Goal: Task Accomplishment & Management: Complete application form

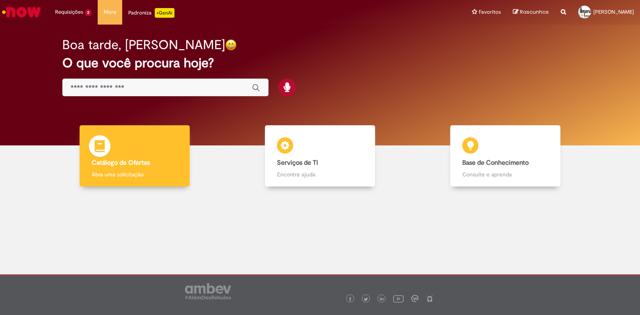
click at [122, 168] on div "Catálogo de Ofertas Catálogo de Ofertas Abra uma solicitação" at bounding box center [135, 156] width 110 height 62
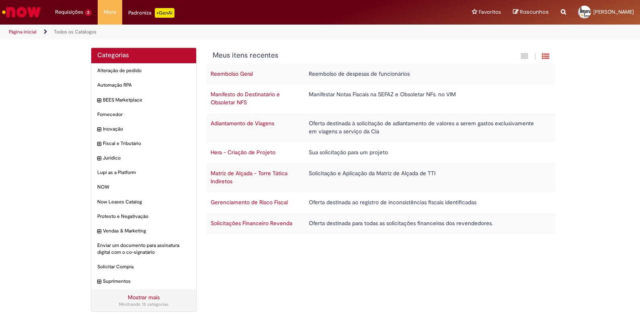
click at [231, 223] on link "Solicitações Financeiro Revenda" at bounding box center [252, 222] width 82 height 7
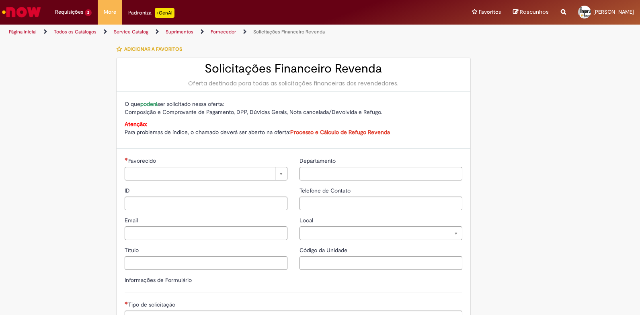
type input "**********"
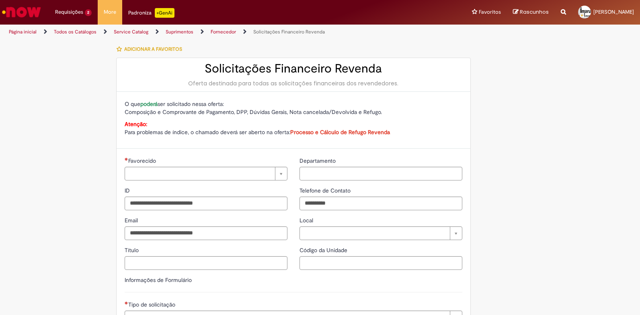
type input "**********"
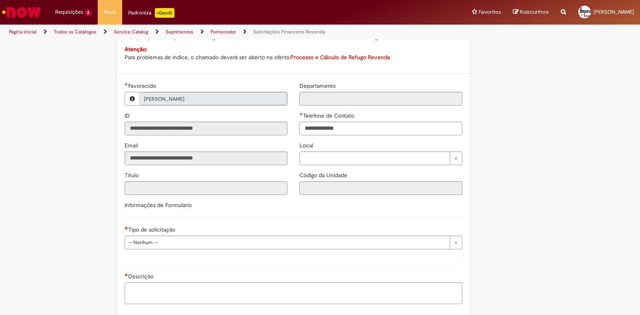
scroll to position [121, 0]
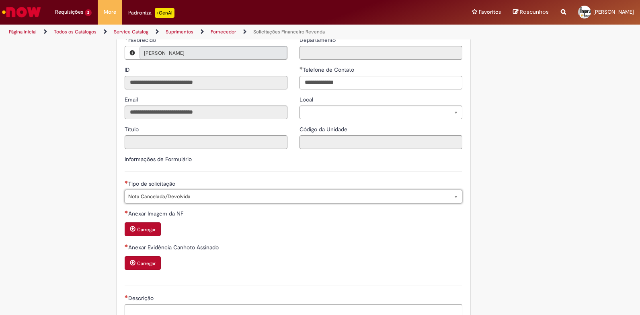
type input "**********"
select select "**********"
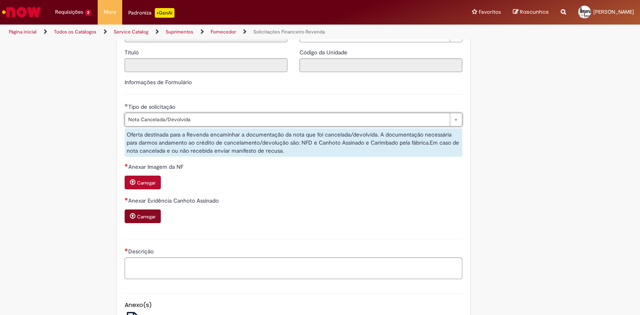
scroll to position [201, 0]
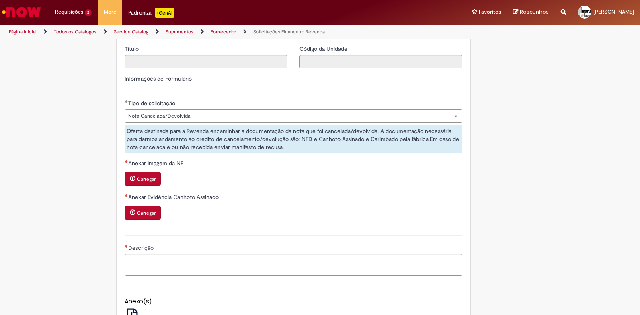
click at [149, 182] on button "Carregar" at bounding box center [143, 179] width 36 height 14
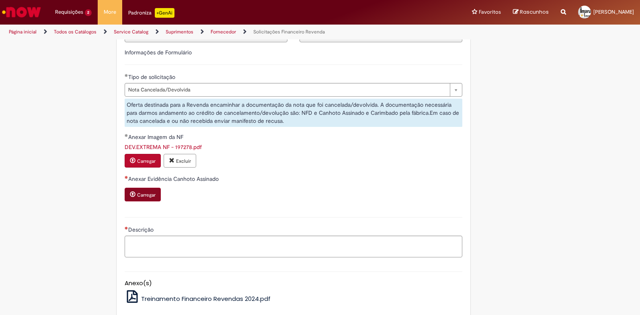
scroll to position [241, 0]
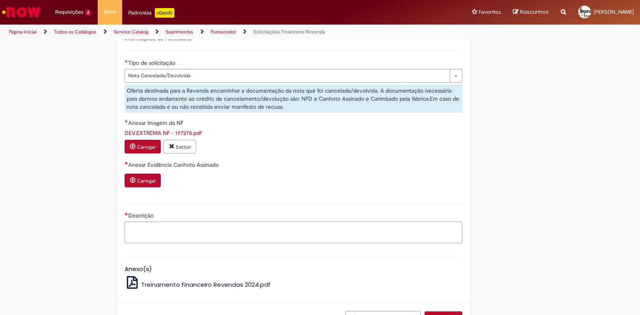
click at [148, 145] on small "Carregar" at bounding box center [146, 147] width 19 height 6
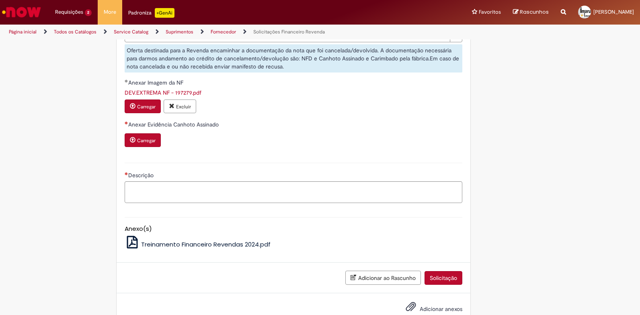
click at [430, 308] on span "Adicionar anexos" at bounding box center [441, 308] width 43 height 7
click at [0, 0] on input "Adicionar anexos" at bounding box center [0, 0] width 0 height 0
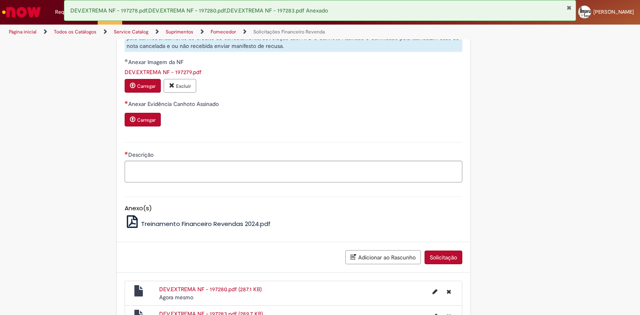
scroll to position [301, 0]
click at [149, 117] on small "Carregar" at bounding box center [146, 120] width 19 height 6
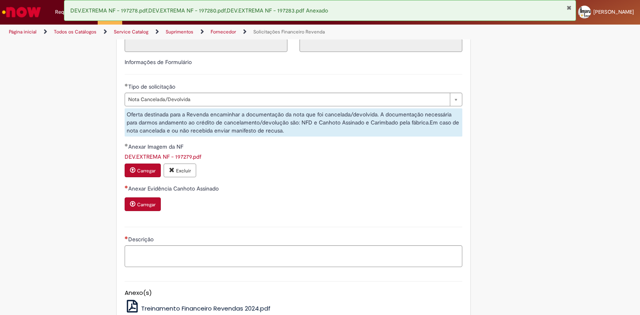
scroll to position [221, 0]
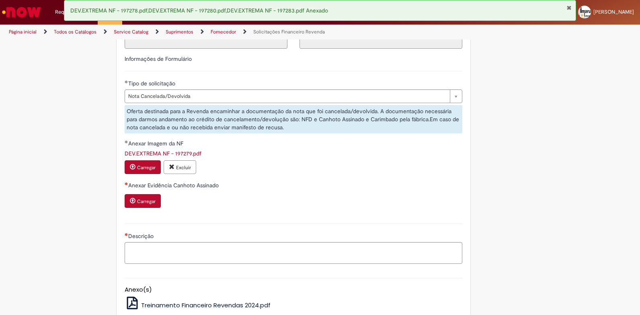
click at [146, 202] on small "Carregar" at bounding box center [146, 201] width 19 height 6
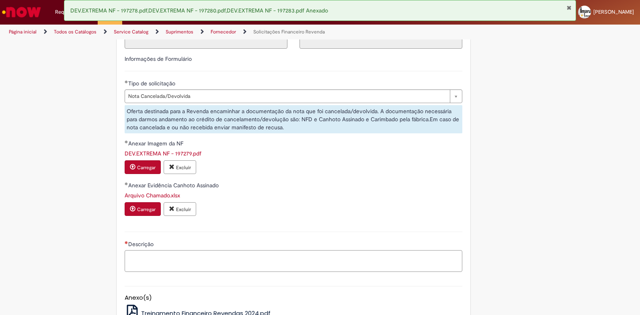
click at [197, 264] on textarea "Descrição" at bounding box center [294, 261] width 338 height 22
type textarea "*"
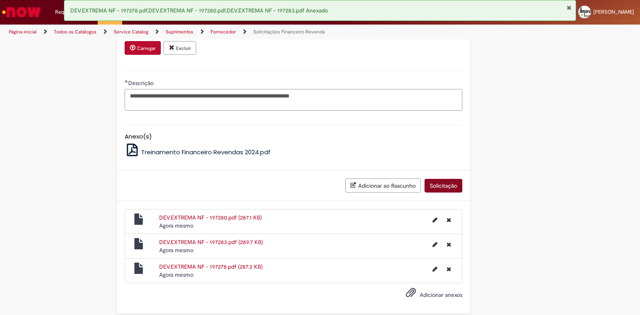
type textarea "**********"
click at [429, 185] on button "Solicitação" at bounding box center [444, 186] width 38 height 14
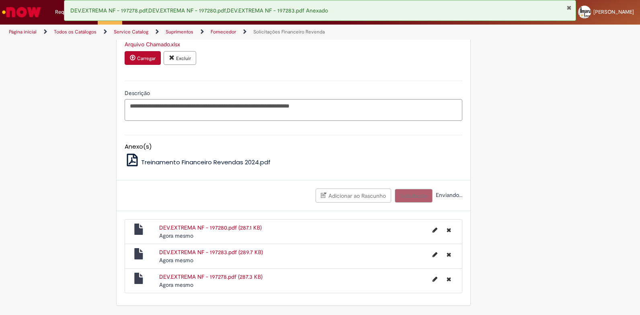
scroll to position [372, 0]
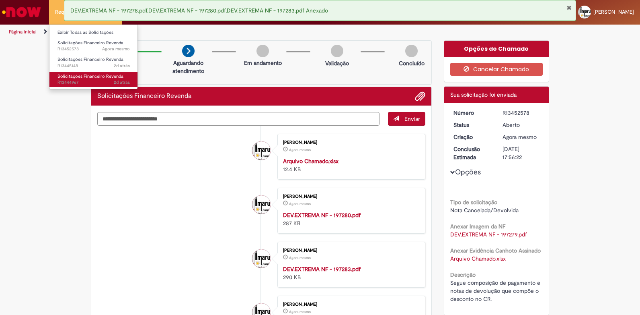
click at [66, 79] on span "Solicitações Financeiro Revenda" at bounding box center [91, 76] width 66 height 6
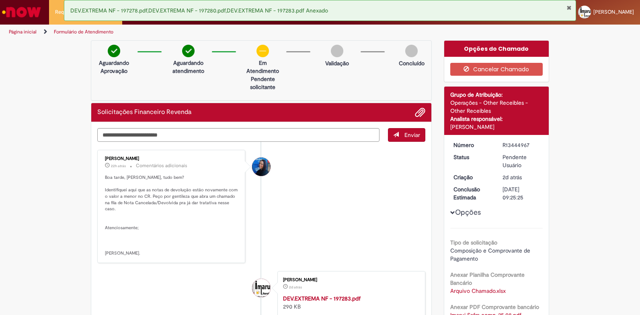
click at [503, 143] on div "R13444967" at bounding box center [521, 145] width 37 height 8
copy div "R13444967"
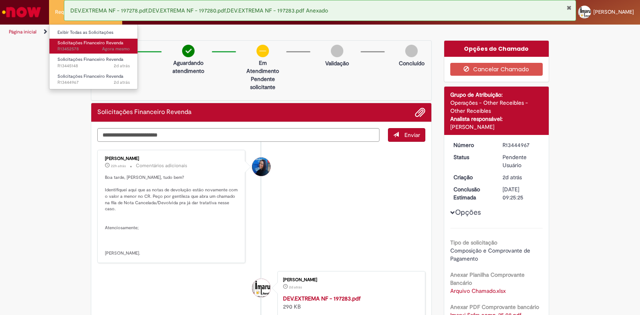
click at [63, 46] on span "Agora mesmo Agora mesmo R13452578" at bounding box center [94, 49] width 72 height 6
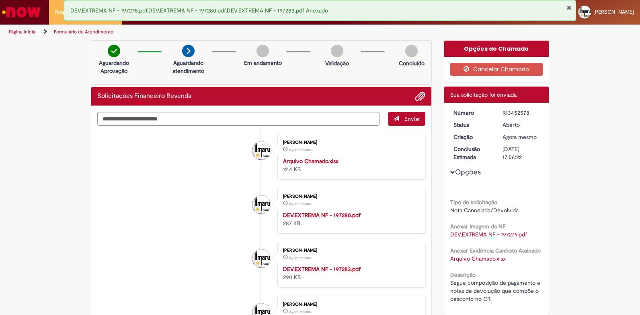
click at [503, 115] on div "R13452578" at bounding box center [521, 113] width 37 height 8
copy div "R13452578"
